Goal: Information Seeking & Learning: Learn about a topic

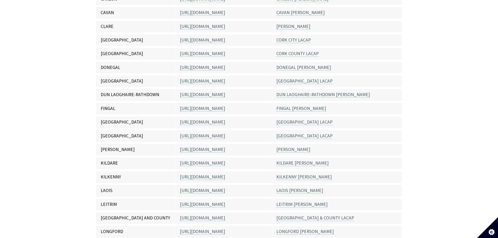
scroll to position [183, 0]
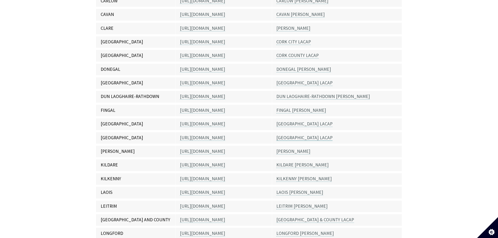
click at [299, 135] on link "GALWAY COUNTY LACAP" at bounding box center [304, 138] width 56 height 6
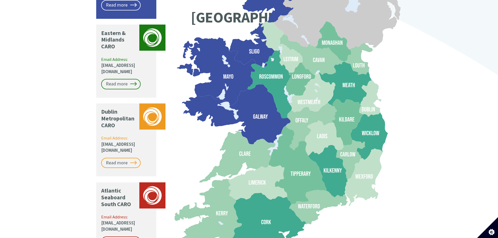
scroll to position [494, 0]
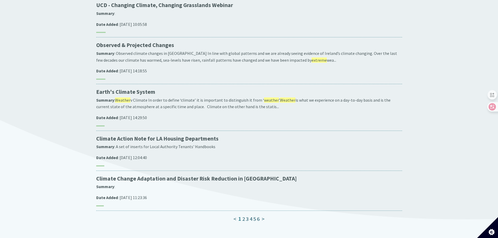
scroll to position [366, 0]
click at [244, 215] on link "2" at bounding box center [243, 218] width 3 height 7
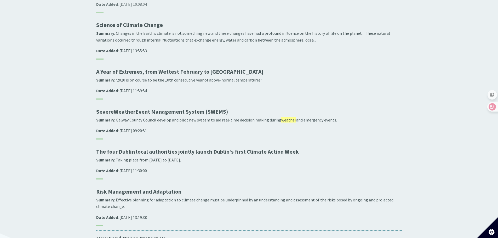
scroll to position [235, 0]
